Goal: Transaction & Acquisition: Purchase product/service

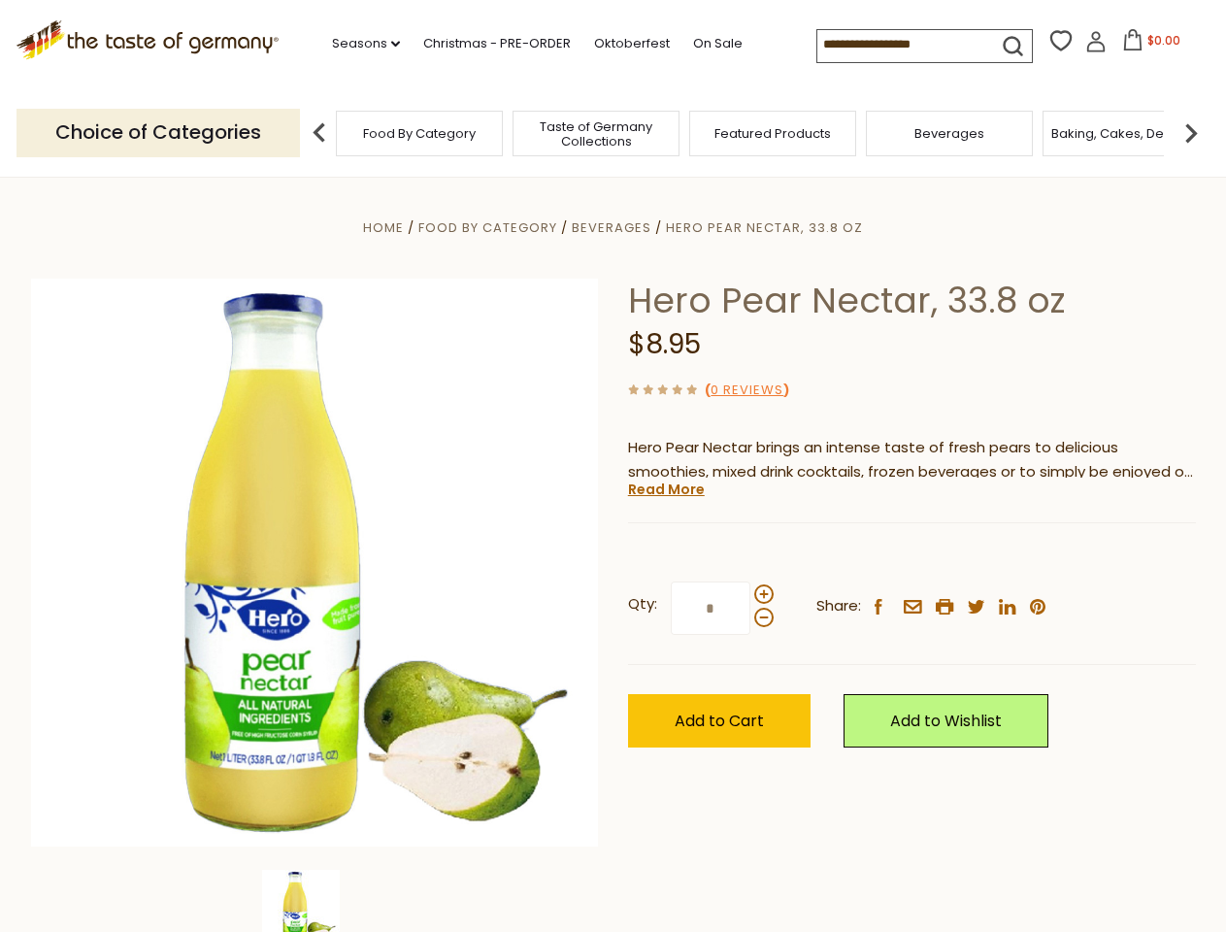
click at [613, 466] on div "Home Food By Category [GEOGRAPHIC_DATA] Hero Pear Nectar, 33.8 oz Hero Pear Nec…" at bounding box center [614, 588] width 1194 height 747
click at [358, 44] on link "Seasons dropdown_arrow" at bounding box center [366, 43] width 68 height 21
click at [901, 45] on input at bounding box center [899, 43] width 164 height 27
click at [1147, 46] on span "$0.00" at bounding box center [1163, 40] width 33 height 17
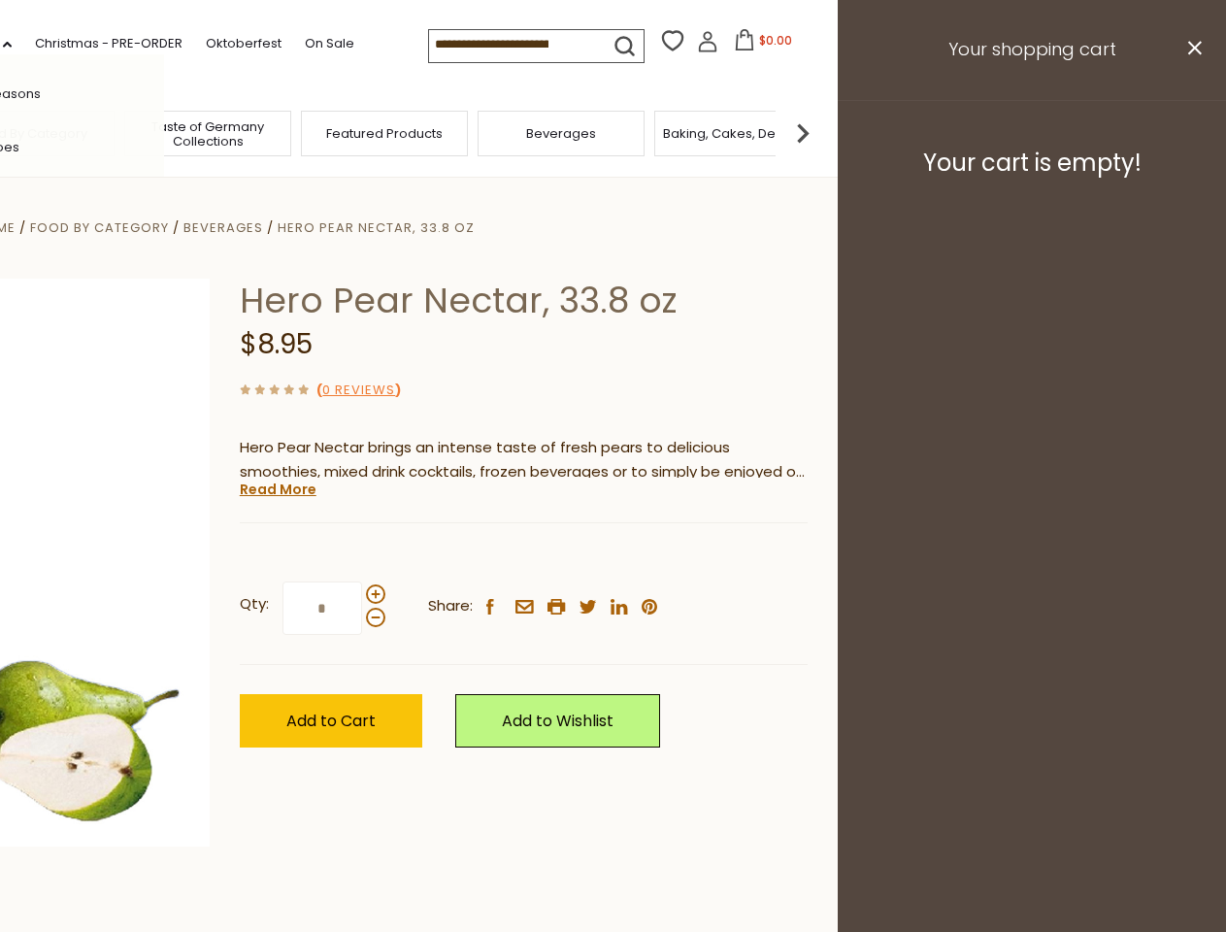
click at [164, 132] on div "All Seasons Recipes Game Day [DATE] [DATE] [DATE][PERSON_NAME] [DATE] Springfes…" at bounding box center [54, 465] width 220 height 823
click at [822, 132] on img at bounding box center [802, 133] width 39 height 39
click at [613, 554] on div "Qty: * Share: facebook email printer twitter linkedin pinterest" at bounding box center [524, 608] width 568 height 113
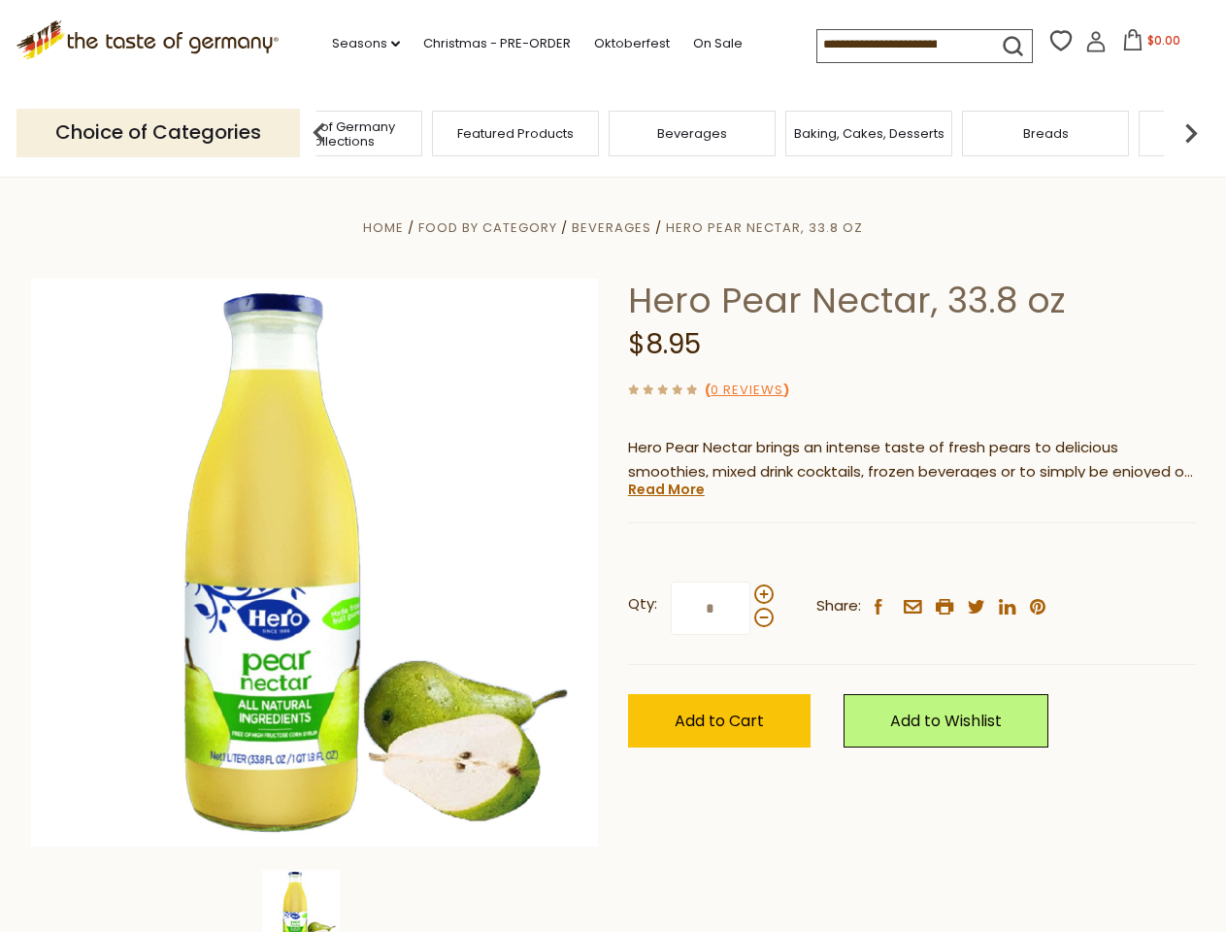
click at [315, 901] on img at bounding box center [301, 909] width 78 height 78
click at [665, 489] on link "Read More" at bounding box center [666, 489] width 77 height 19
